Goal: Find specific page/section: Find specific page/section

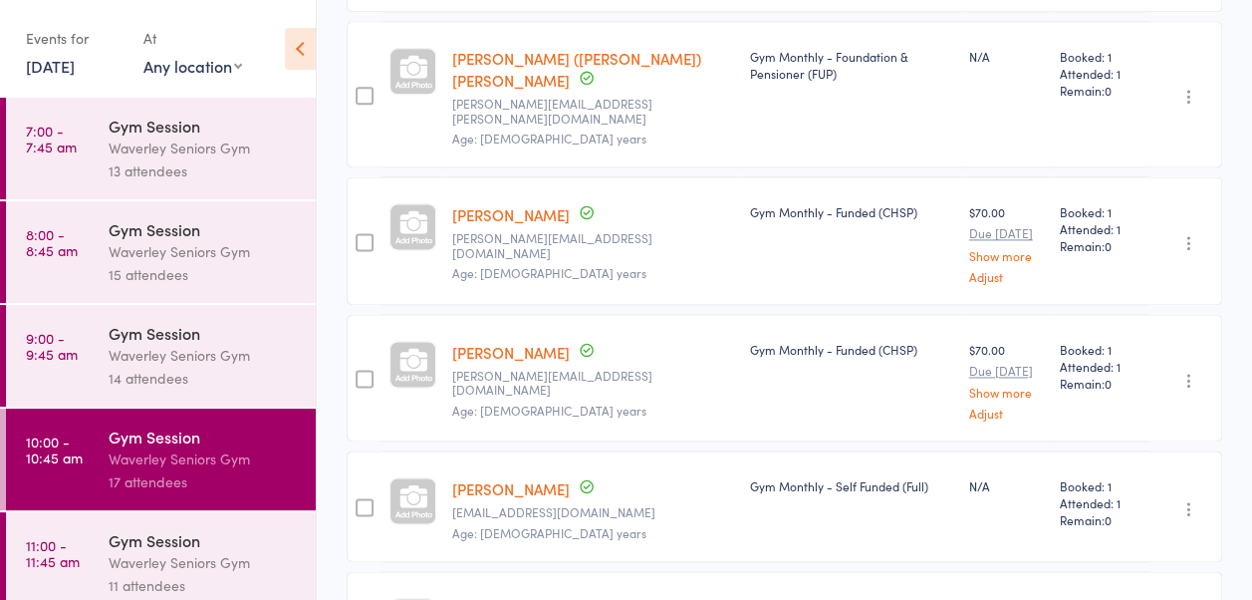
click at [64, 58] on link "12 Sep, 2025" at bounding box center [50, 66] width 49 height 22
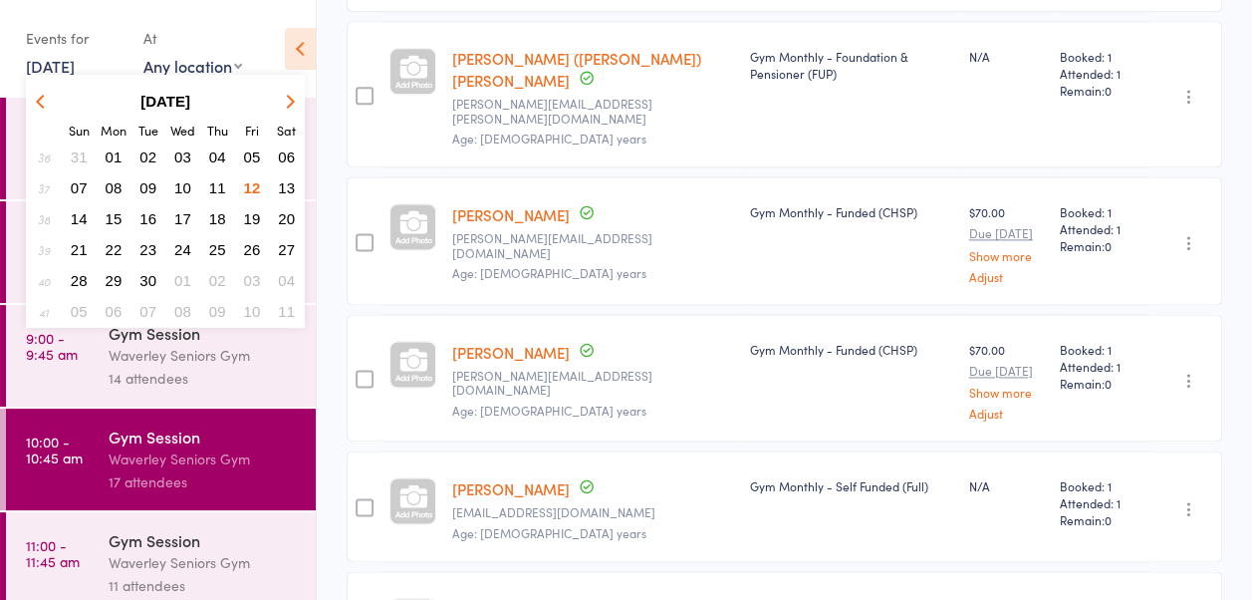
click at [118, 213] on span "15" at bounding box center [114, 218] width 17 height 17
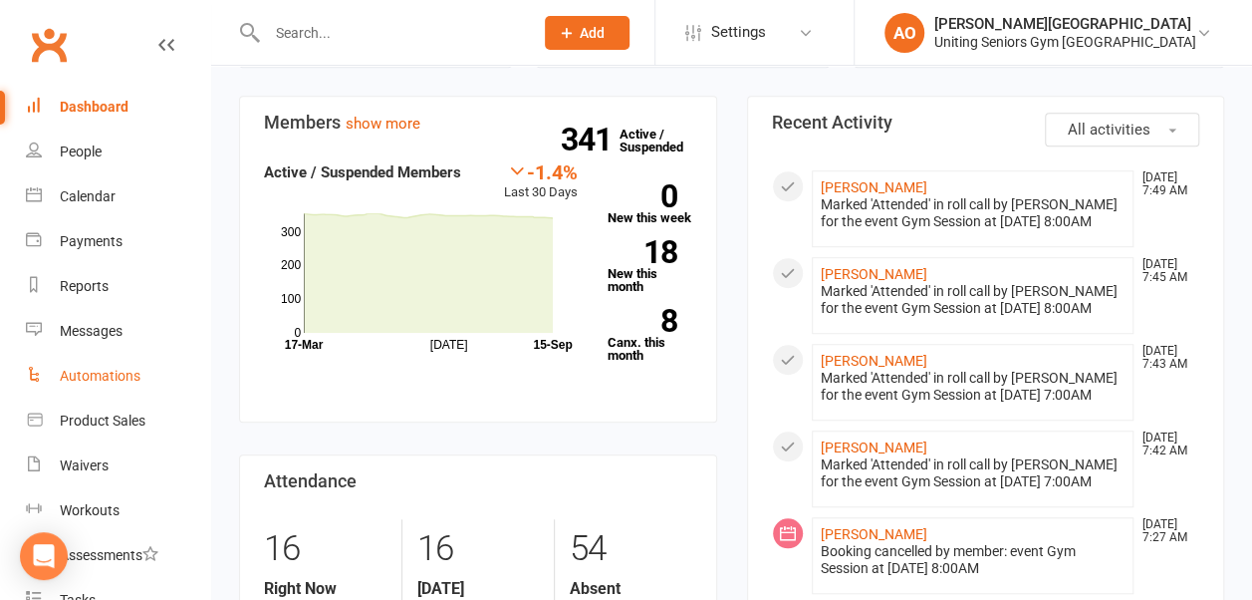
scroll to position [313, 0]
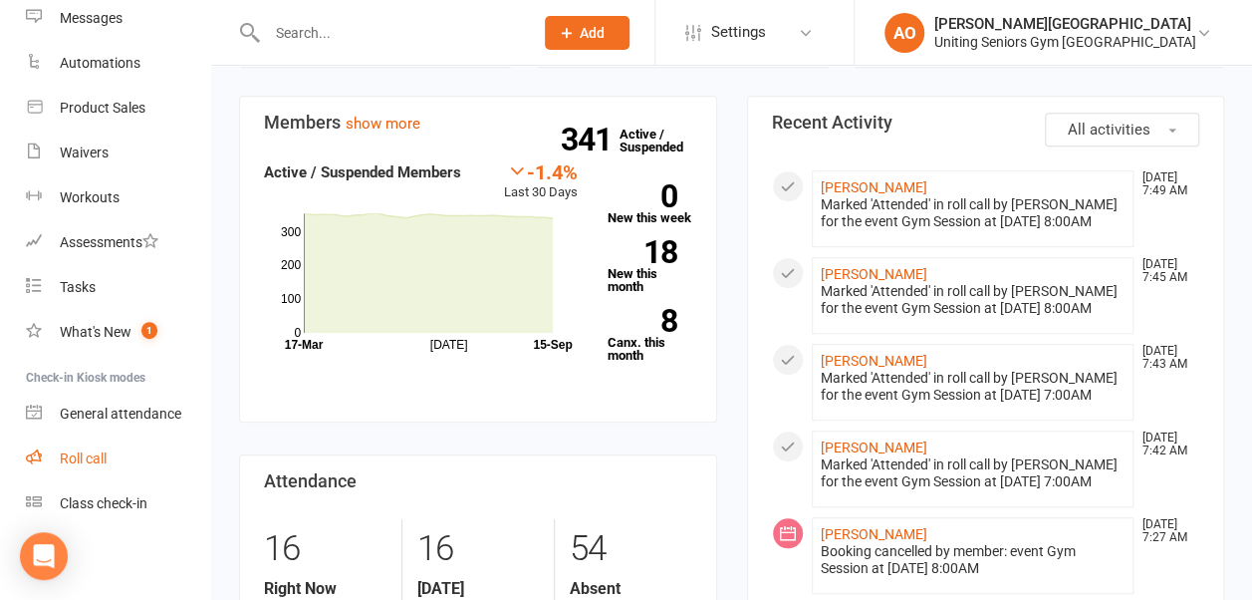
click at [74, 458] on div "Roll call" at bounding box center [83, 458] width 47 height 16
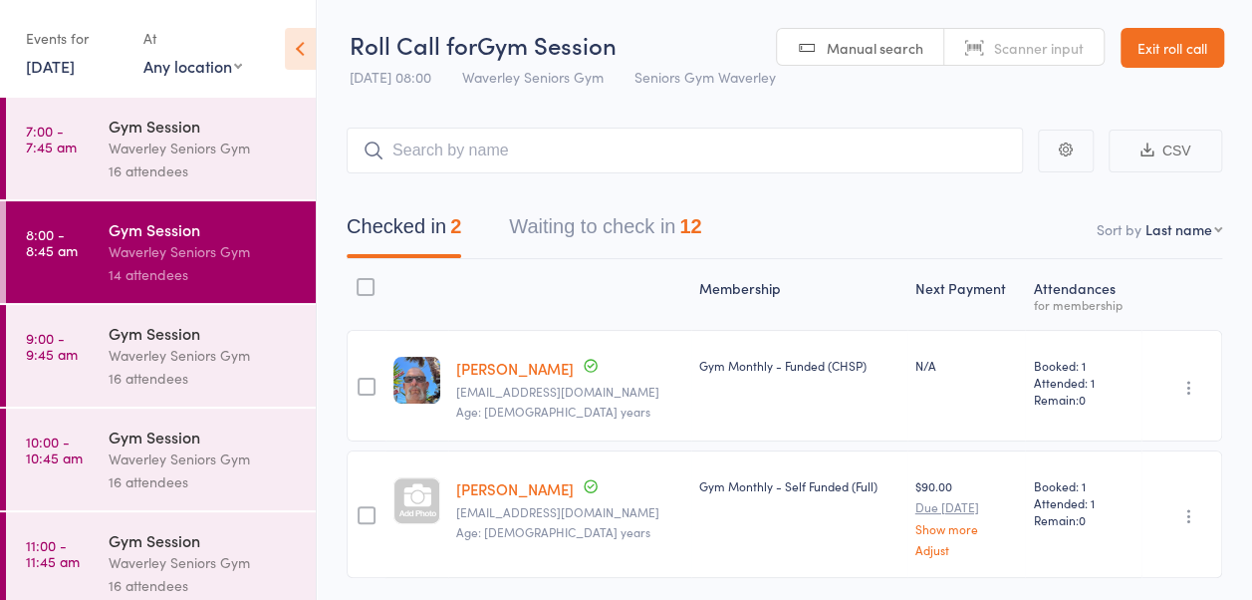
click at [56, 368] on link "9:00 - 9:45 am Gym Session Waverley Seniors Gym 16 attendees" at bounding box center [161, 356] width 310 height 102
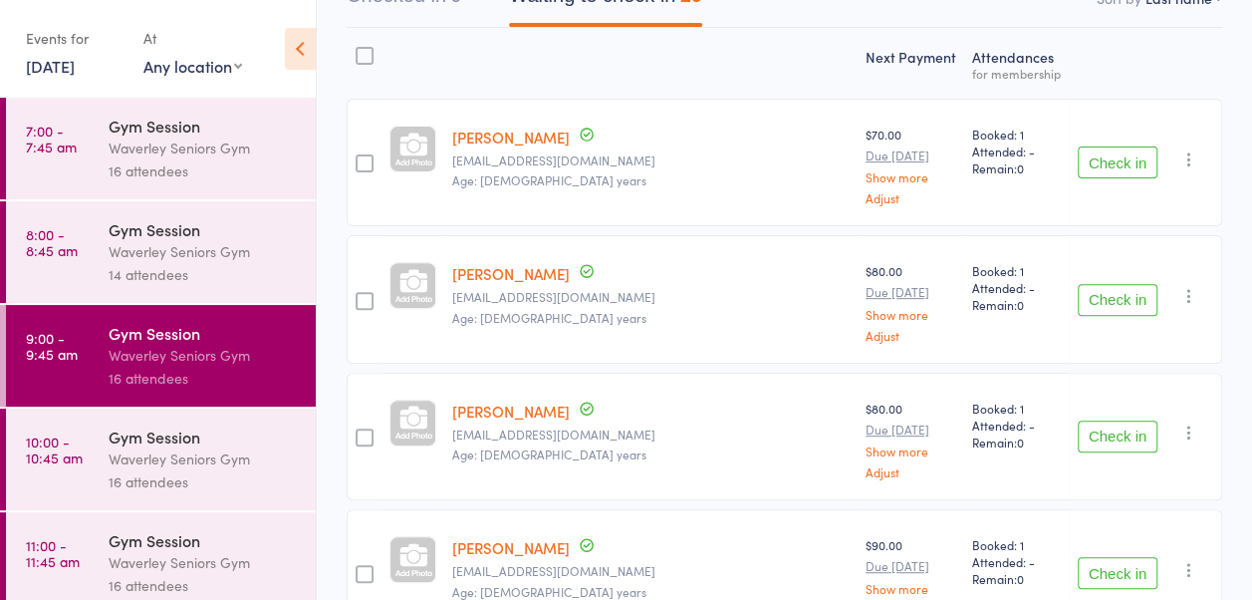
scroll to position [239, 0]
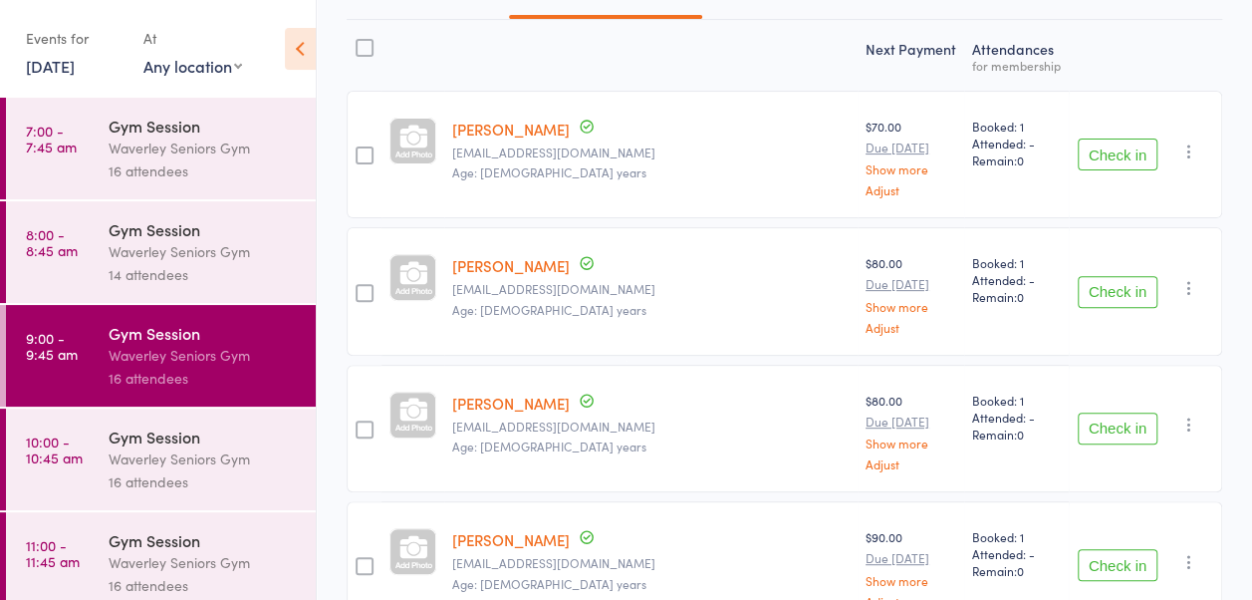
click at [277, 456] on div "Waverley Seniors Gym" at bounding box center [204, 458] width 190 height 23
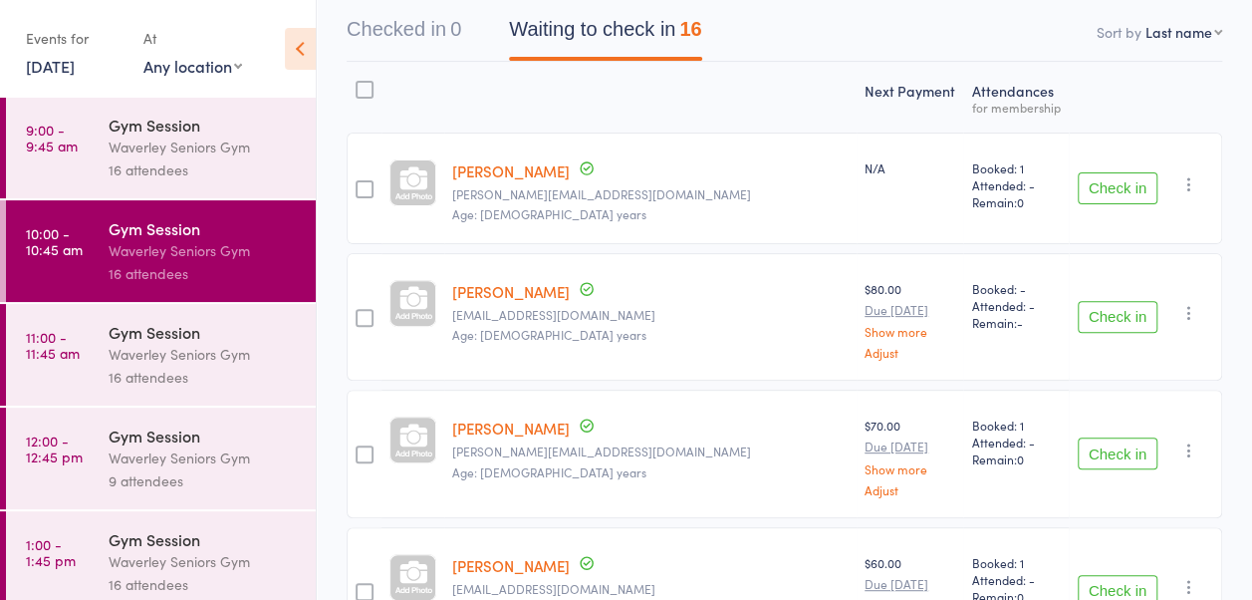
scroll to position [211, 0]
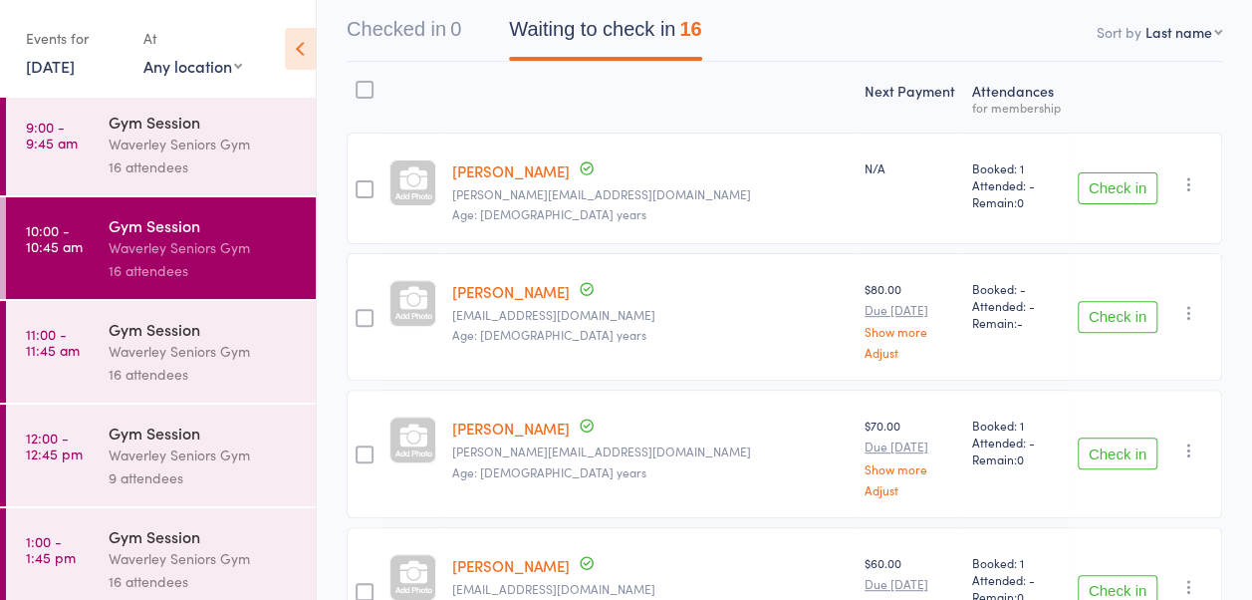
click at [58, 311] on link "11:00 - 11:45 am Gym Session Waverley Seniors Gym 16 attendees" at bounding box center [161, 352] width 310 height 102
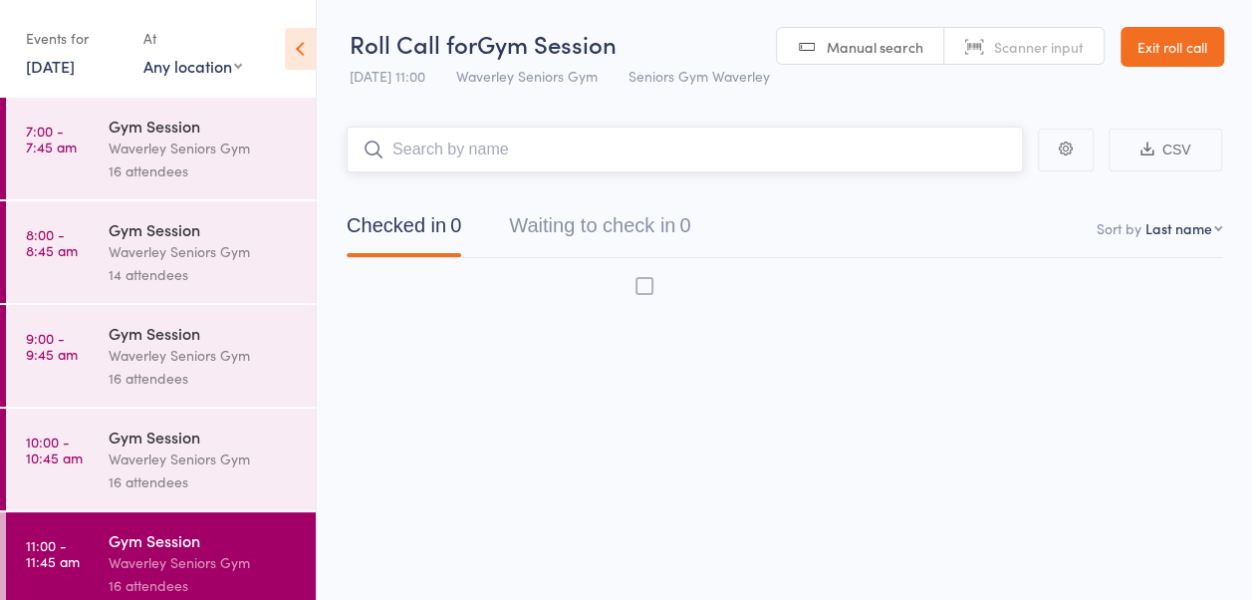
click at [58, 311] on link "9:00 - 9:45 am Gym Session Waverley Seniors Gym 16 attendees" at bounding box center [161, 356] width 310 height 102
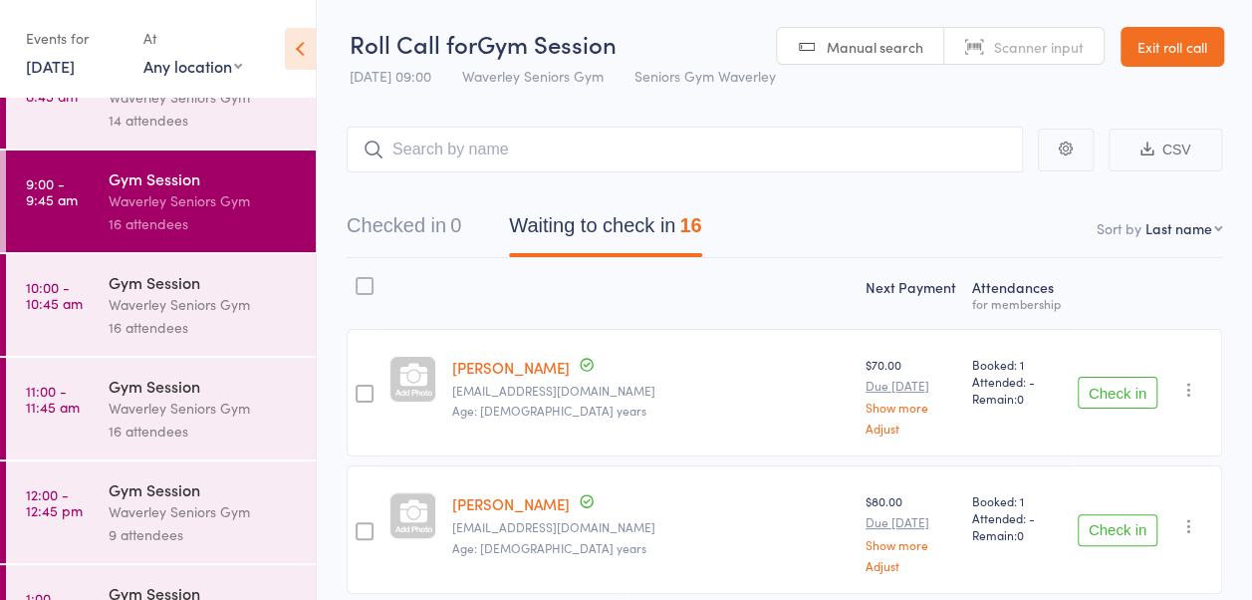
scroll to position [155, 0]
click at [54, 358] on link "11:00 - 11:45 am Gym Session Waverley Seniors Gym 16 attendees" at bounding box center [161, 408] width 310 height 102
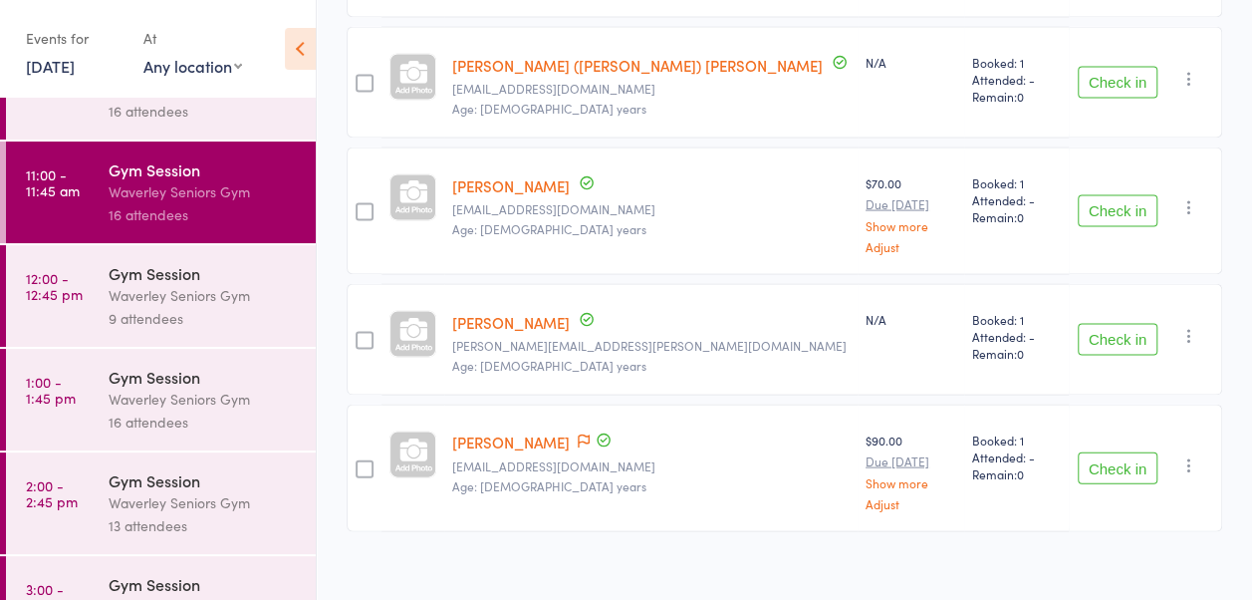
scroll to position [383, 0]
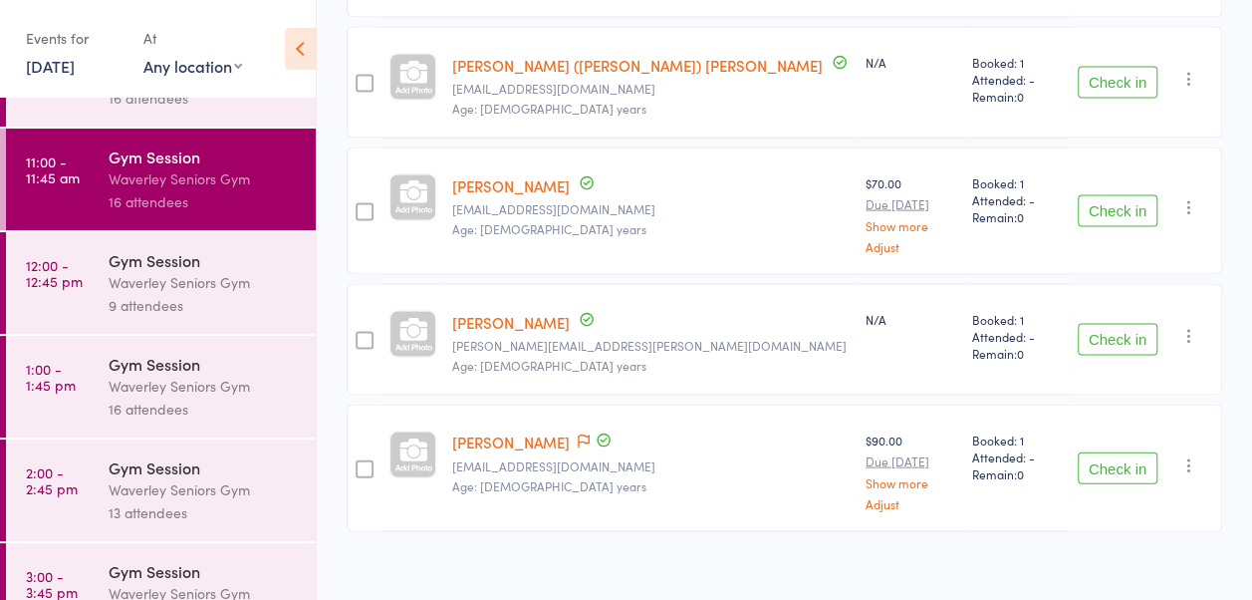
click at [51, 285] on time "12:00 - 12:45 pm" at bounding box center [54, 273] width 57 height 32
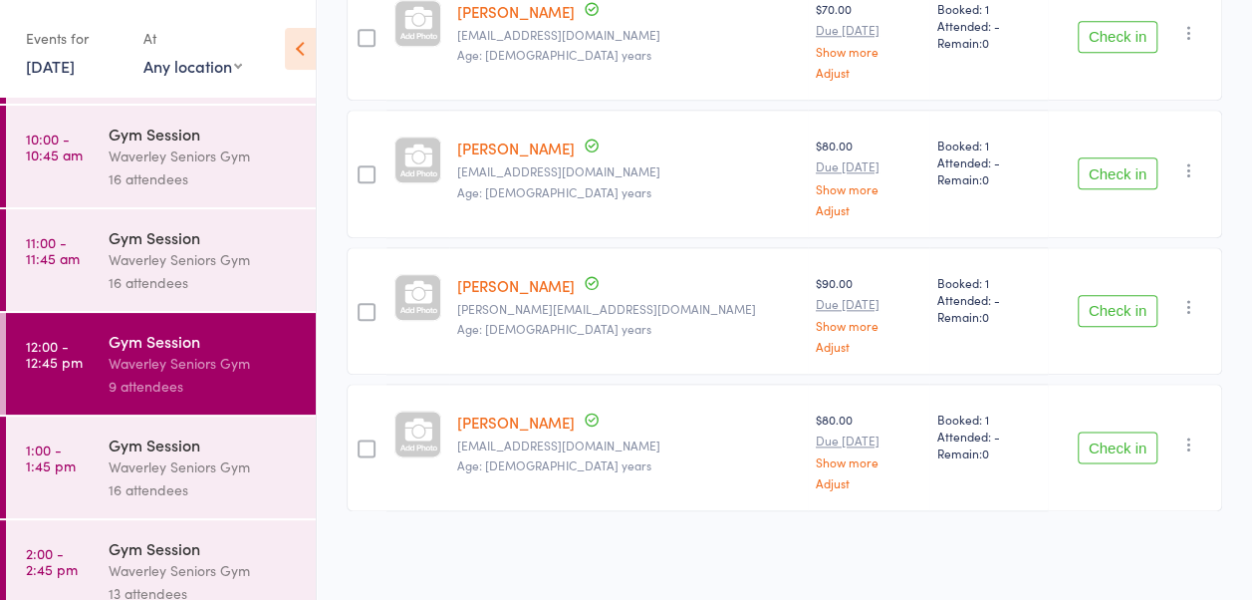
scroll to position [1010, 0]
click at [30, 501] on link "1:00 - 1:45 pm Gym Session Waverley Seniors Gym 16 attendees" at bounding box center [161, 467] width 310 height 102
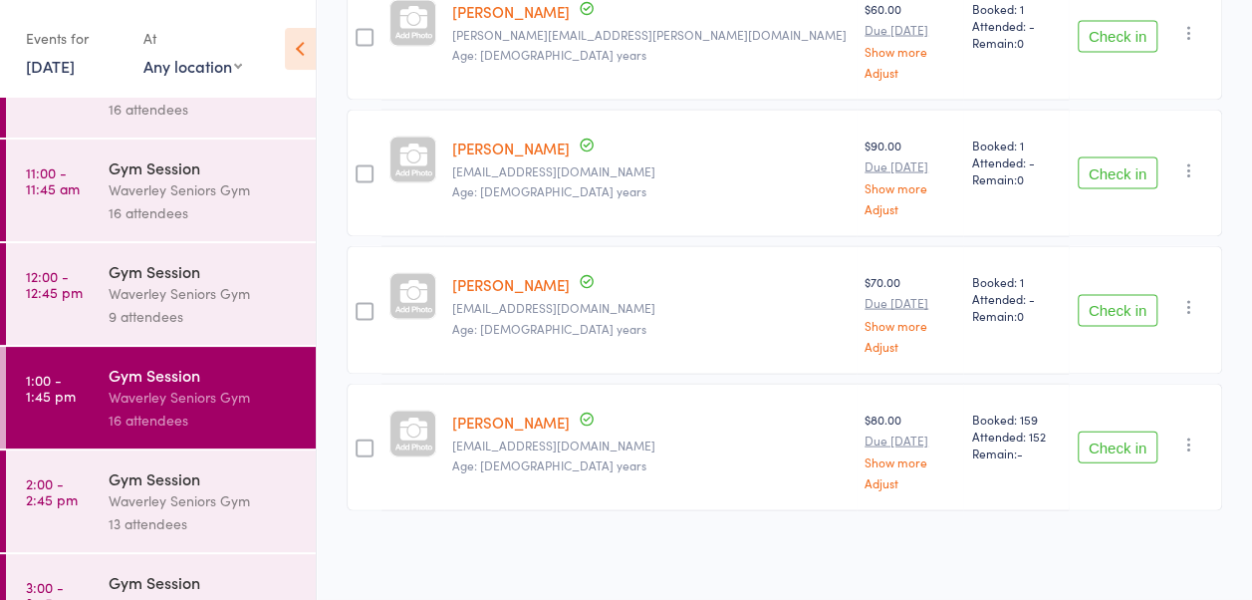
scroll to position [430, 0]
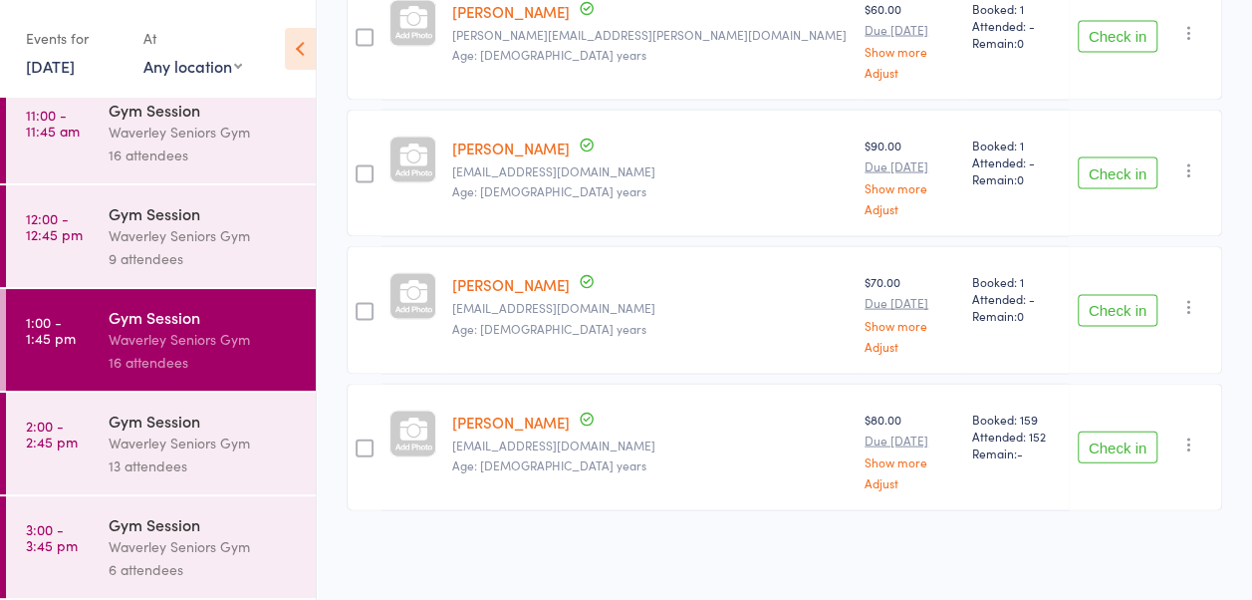
click at [53, 462] on link "2:00 - 2:45 pm Gym Session Waverley Seniors Gym 13 attendees" at bounding box center [161, 443] width 310 height 102
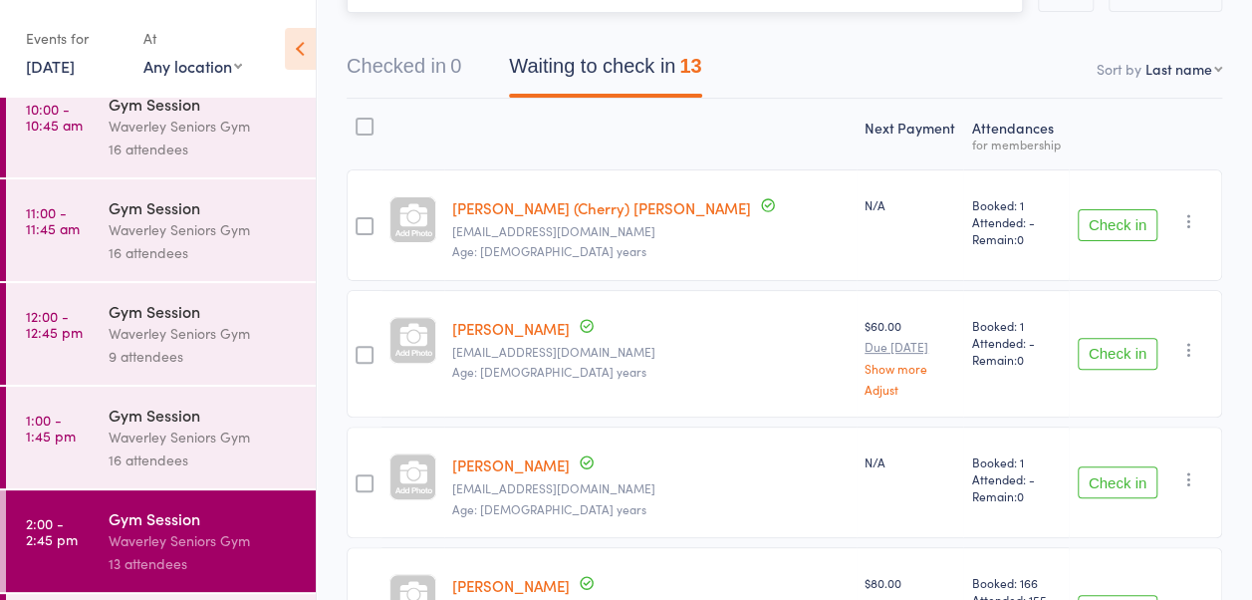
scroll to position [163, 0]
